Goal: Transaction & Acquisition: Purchase product/service

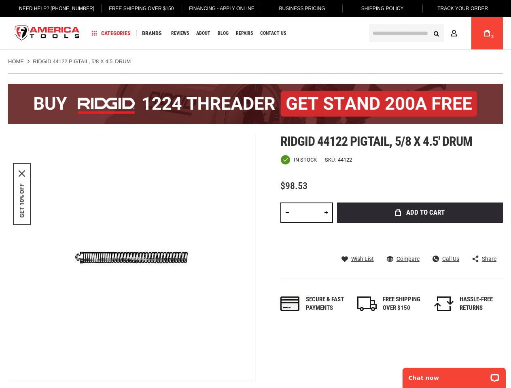
click at [483, 32] on link "My Cart 3" at bounding box center [487, 33] width 15 height 32
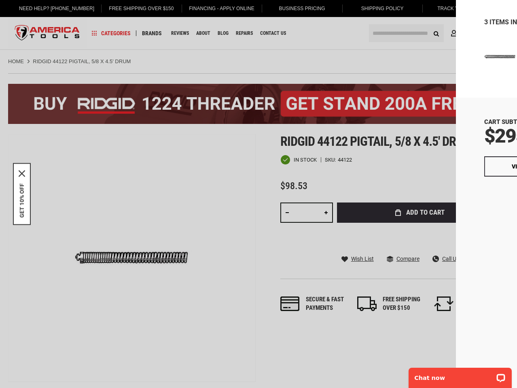
click at [438, 167] on button "Checkout" at bounding box center [446, 166] width 85 height 20
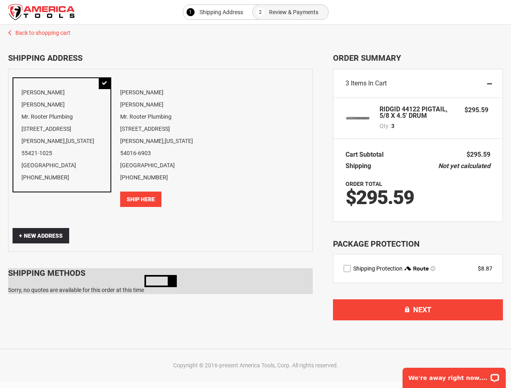
click at [130, 192] on button "Ship Here" at bounding box center [140, 199] width 41 height 15
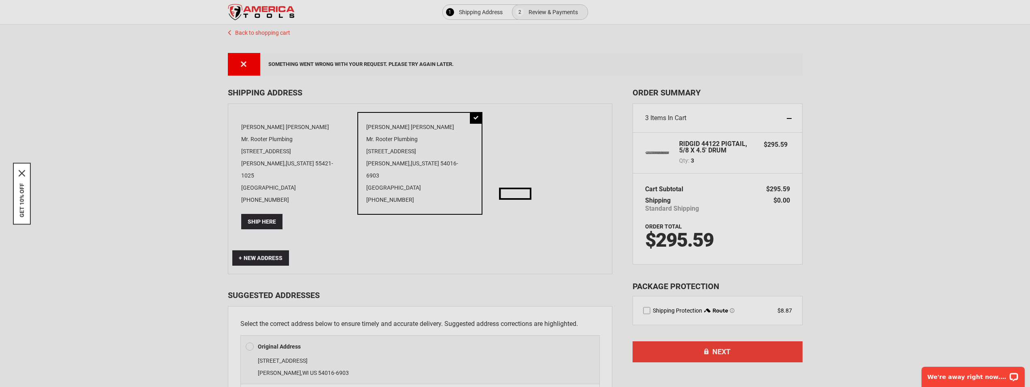
click at [161, 172] on div "Please wait..." at bounding box center [515, 193] width 1030 height 387
click at [247, 78] on div "Please wait..." at bounding box center [515, 193] width 1030 height 387
click at [255, 65] on div "Please wait..." at bounding box center [515, 193] width 1030 height 387
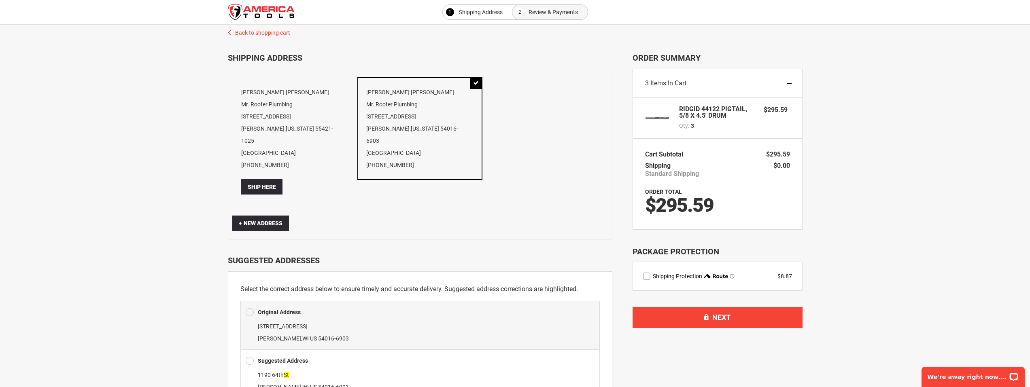
click at [291, 128] on div "Rudy Espinoza Mr. Rooter Plumbing 5155 E River Rd, Ste 418 Fridley , Minnesota …" at bounding box center [294, 140] width 125 height 126
click at [268, 107] on div "Rudy Espinoza Mr. Rooter Plumbing 5155 E River Rd, Ste 418 Fridley , Minnesota …" at bounding box center [294, 140] width 125 height 126
click at [264, 93] on div "Rudy Espinoza Mr. Rooter Plumbing 5155 E River Rd, Ste 418 Fridley , Minnesota …" at bounding box center [294, 140] width 125 height 126
click at [265, 184] on span "Ship Here" at bounding box center [262, 187] width 28 height 6
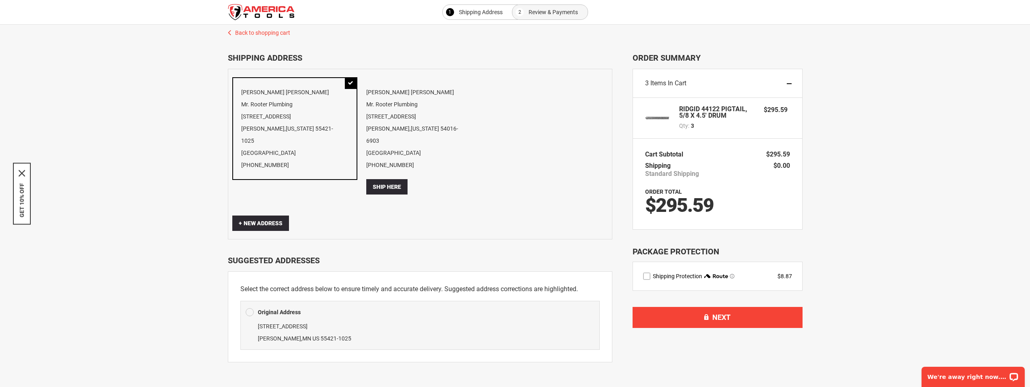
click at [281, 137] on div "Rudy Espinoza Mr. Rooter Plumbing 5155 E River Rd, Ste 418 Fridley , Minnesota …" at bounding box center [294, 128] width 125 height 103
click at [168, 298] on div "Select your FREE STAND below! Back to shopping cart 1 Shipping Address 2 Review…" at bounding box center [515, 260] width 1014 height 471
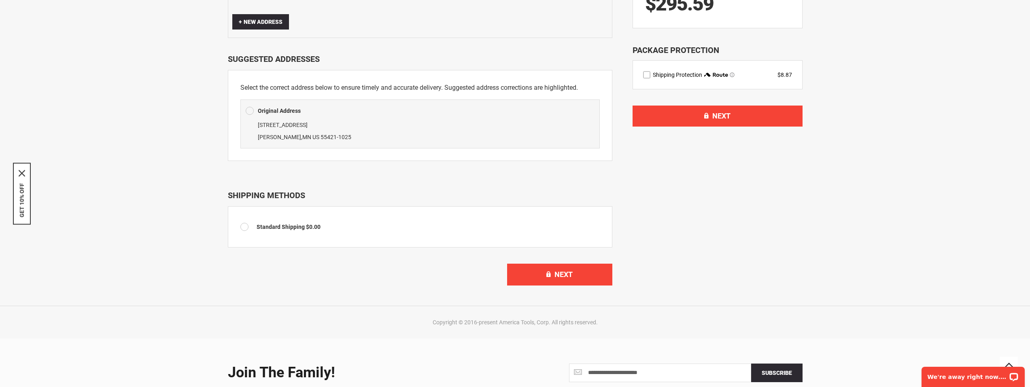
scroll to position [202, 0]
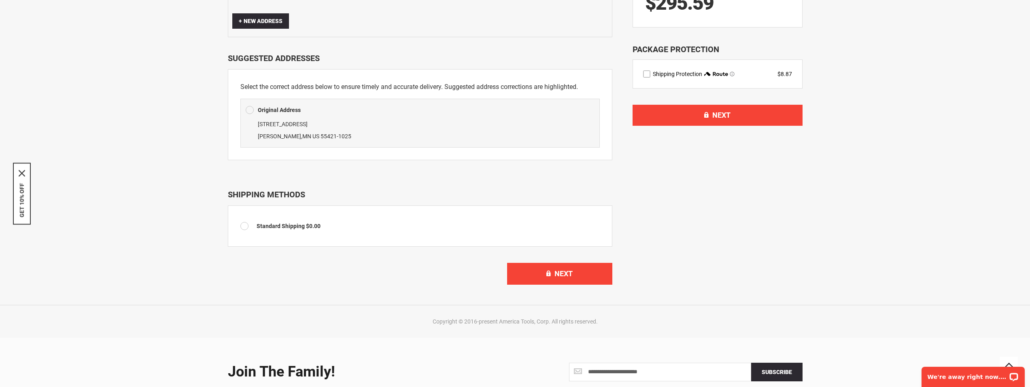
click at [282, 107] on b "Original Address" at bounding box center [279, 110] width 43 height 6
click at [181, 136] on div "Select your FREE STAND below! Back to shopping cart 1 Shipping Address 2 Review…" at bounding box center [515, 57] width 1014 height 471
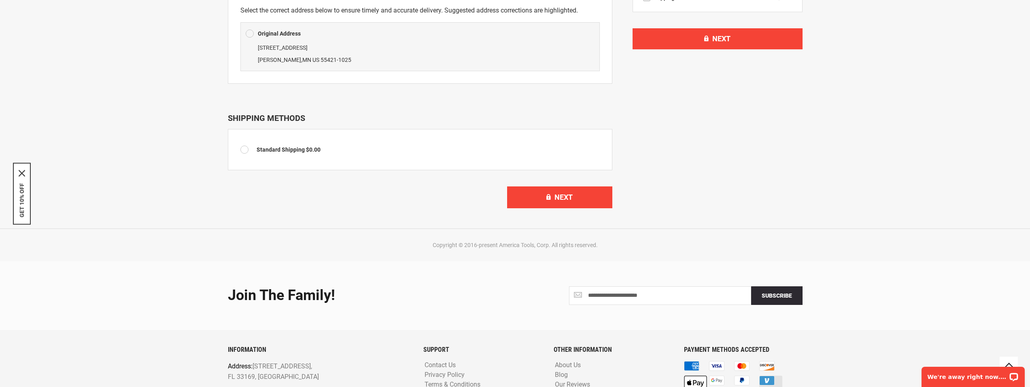
scroll to position [283, 0]
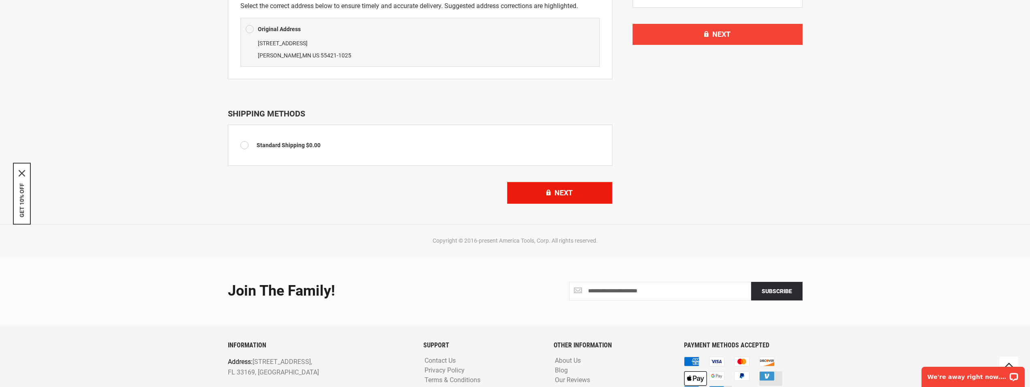
click at [583, 187] on button "Next" at bounding box center [559, 193] width 105 height 22
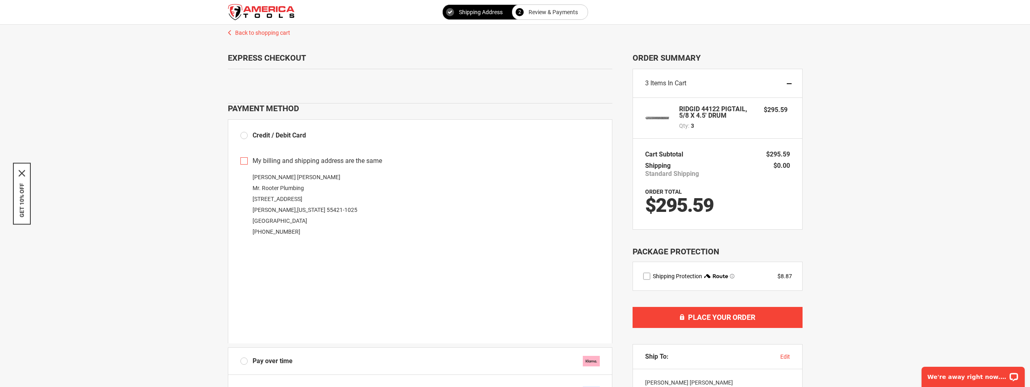
click at [153, 202] on div "Select your FREE STAND below! Back to shopping cart 1 Shipping Address 2 Review…" at bounding box center [515, 307] width 1014 height 565
click at [180, 160] on div "Select your FREE STAND below! Back to shopping cart 1 Shipping Address 2 Review…" at bounding box center [515, 307] width 1014 height 565
click at [239, 166] on div "**********" at bounding box center [420, 246] width 385 height 195
click at [242, 163] on label "My billing and shipping address are the same" at bounding box center [420, 161] width 360 height 9
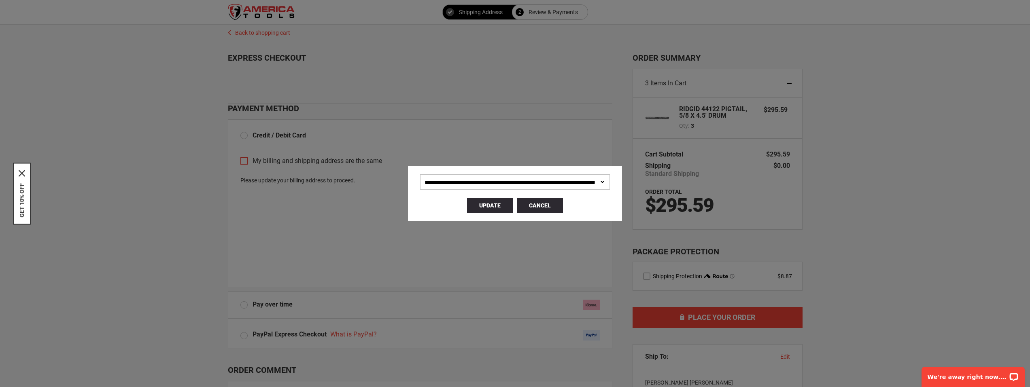
click at [551, 179] on select "**********" at bounding box center [515, 181] width 190 height 15
select select
click at [420, 174] on select "**********" at bounding box center [515, 181] width 190 height 15
click at [486, 207] on span "Update" at bounding box center [489, 205] width 21 height 6
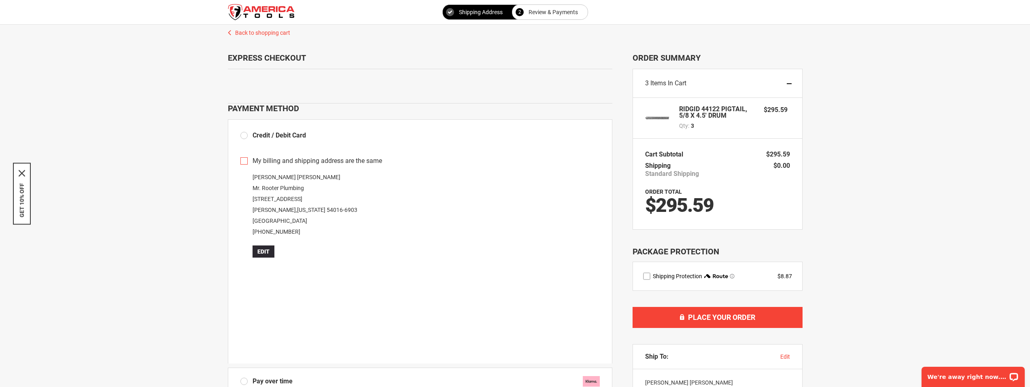
click at [154, 314] on div "Select your FREE STAND below! Back to shopping cart 1 Shipping Address 2 Review…" at bounding box center [515, 317] width 1014 height 585
click at [168, 316] on div "Select your FREE STAND below! Back to shopping cart 1 Shipping Address 2 Review…" at bounding box center [515, 317] width 1014 height 585
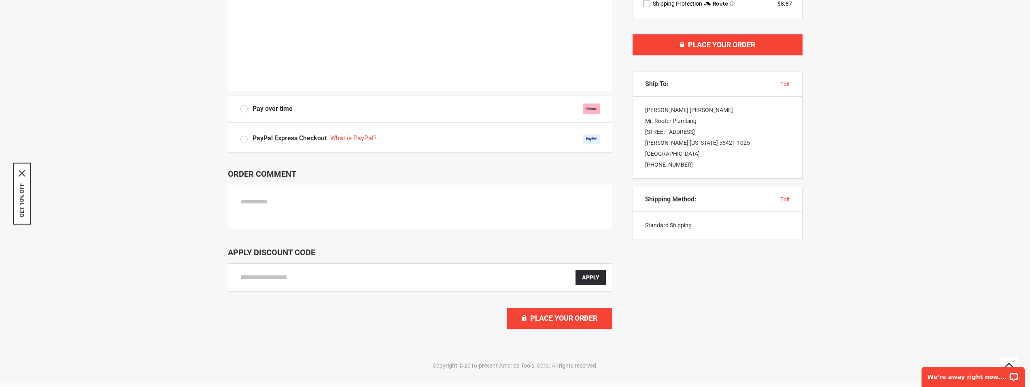
scroll to position [324, 0]
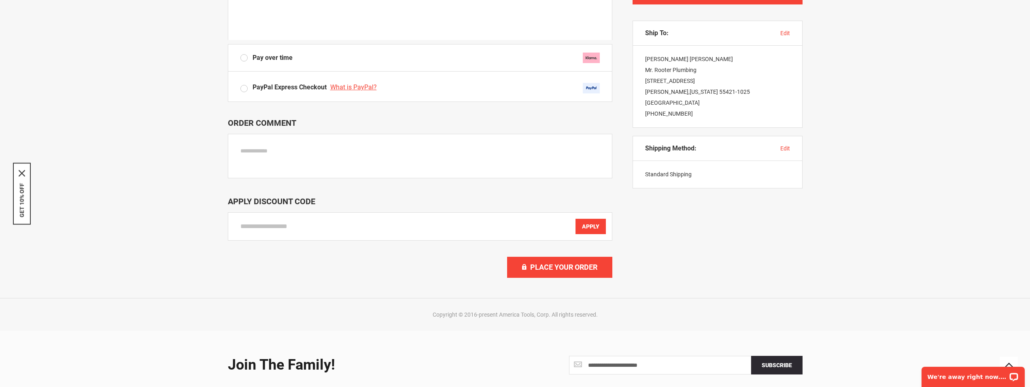
click at [599, 230] on span "Apply" at bounding box center [590, 226] width 17 height 6
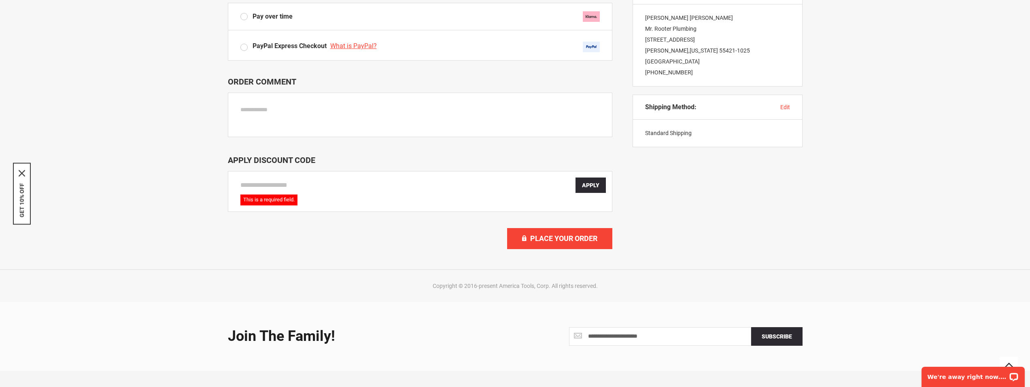
scroll to position [369, 0]
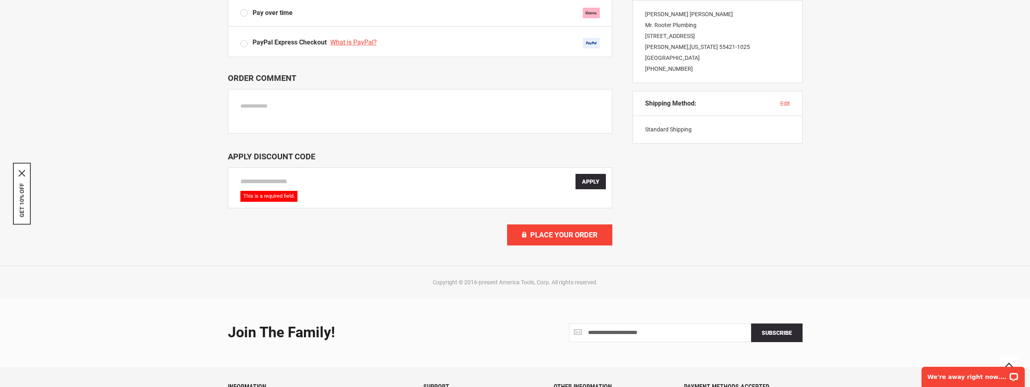
click at [583, 162] on div at bounding box center [420, 162] width 385 height 0
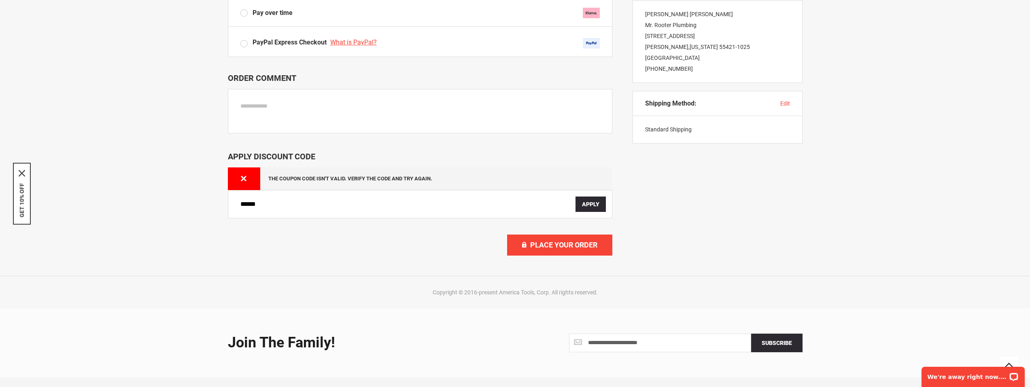
type input "*********"
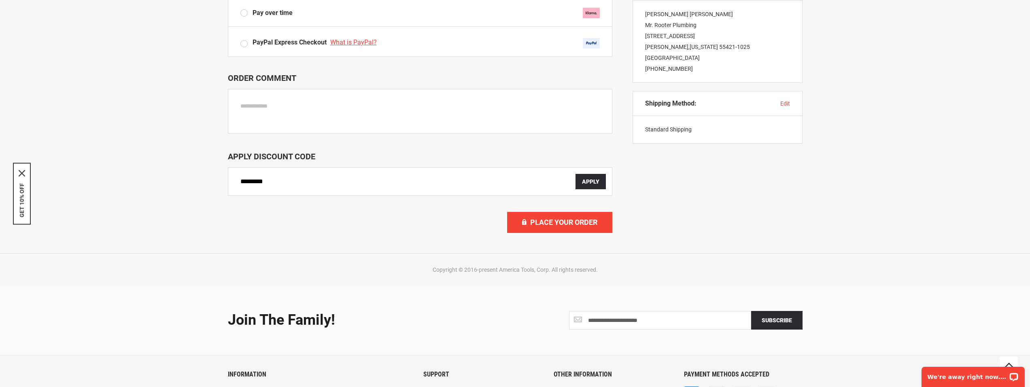
click at [672, 19] on div at bounding box center [515, 19] width 1030 height 0
click at [548, 227] on span "Place Your Order" at bounding box center [563, 222] width 67 height 9
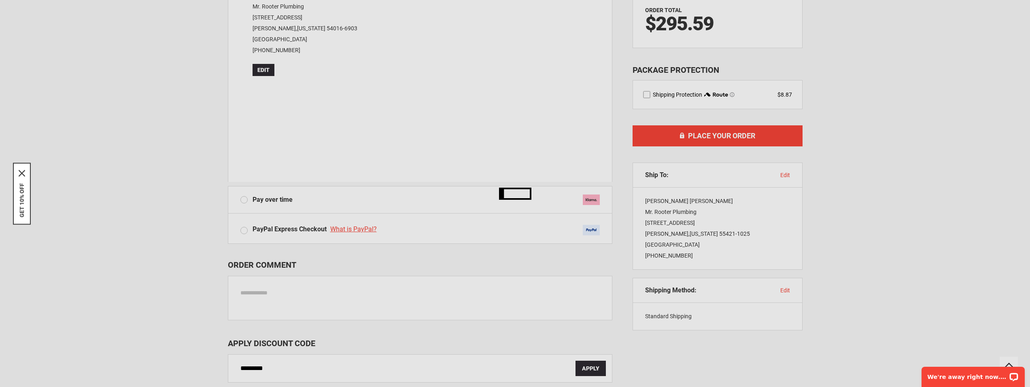
scroll to position [45, 0]
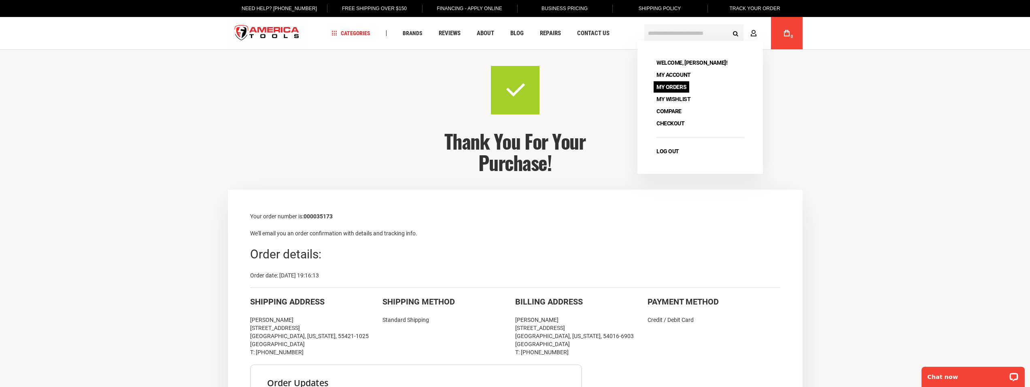
type input "**********"
click at [669, 82] on link "My Orders" at bounding box center [672, 86] width 36 height 11
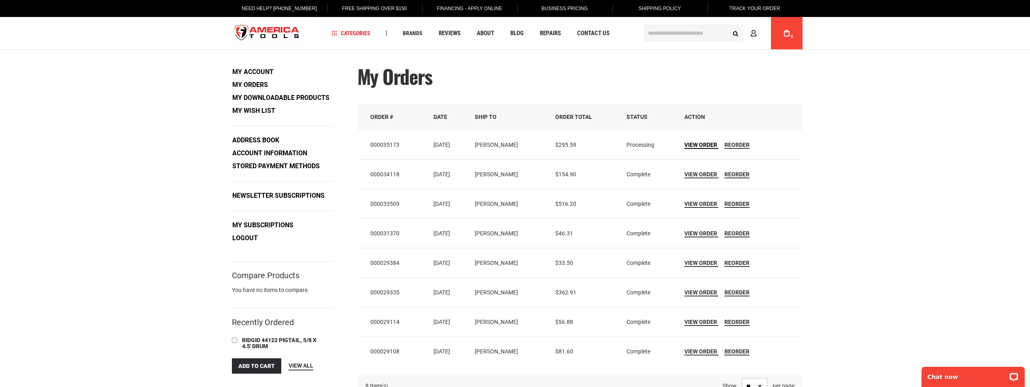
type input "**********"
click at [701, 145] on span "View Order" at bounding box center [701, 145] width 33 height 6
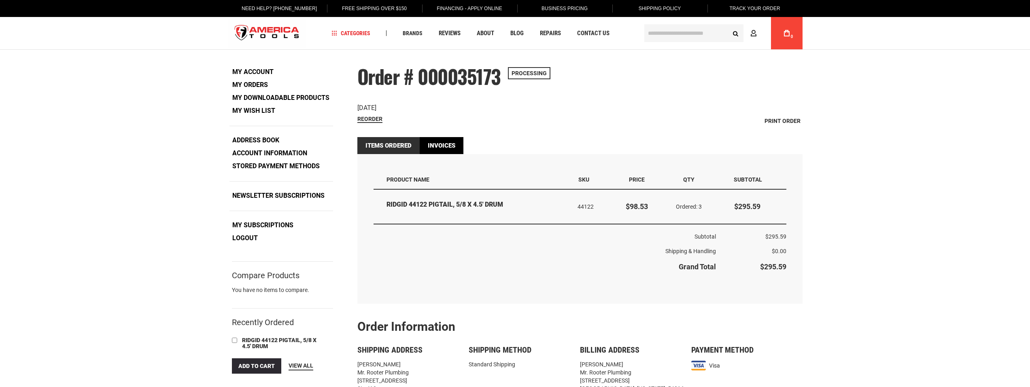
type input "**********"
click at [456, 147] on link "Invoices" at bounding box center [442, 145] width 44 height 17
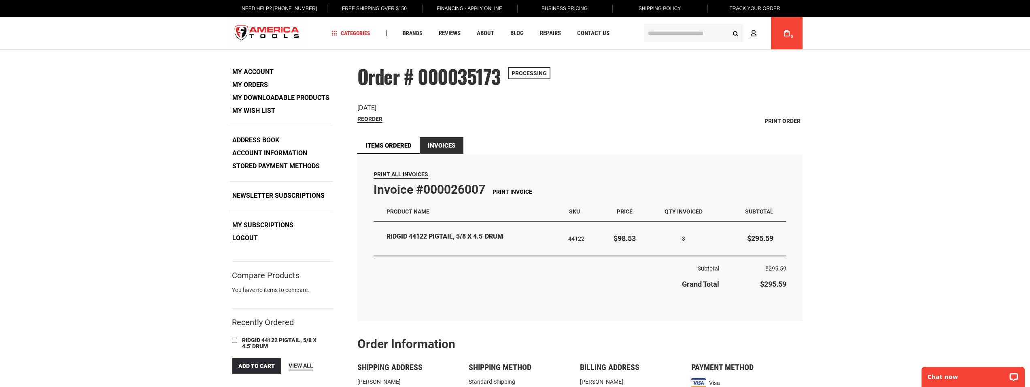
type input "**********"
click at [500, 192] on span "Print Invoice" at bounding box center [513, 192] width 40 height 6
click at [786, 121] on span "Print Order" at bounding box center [783, 121] width 36 height 6
